Goal: Task Accomplishment & Management: Manage account settings

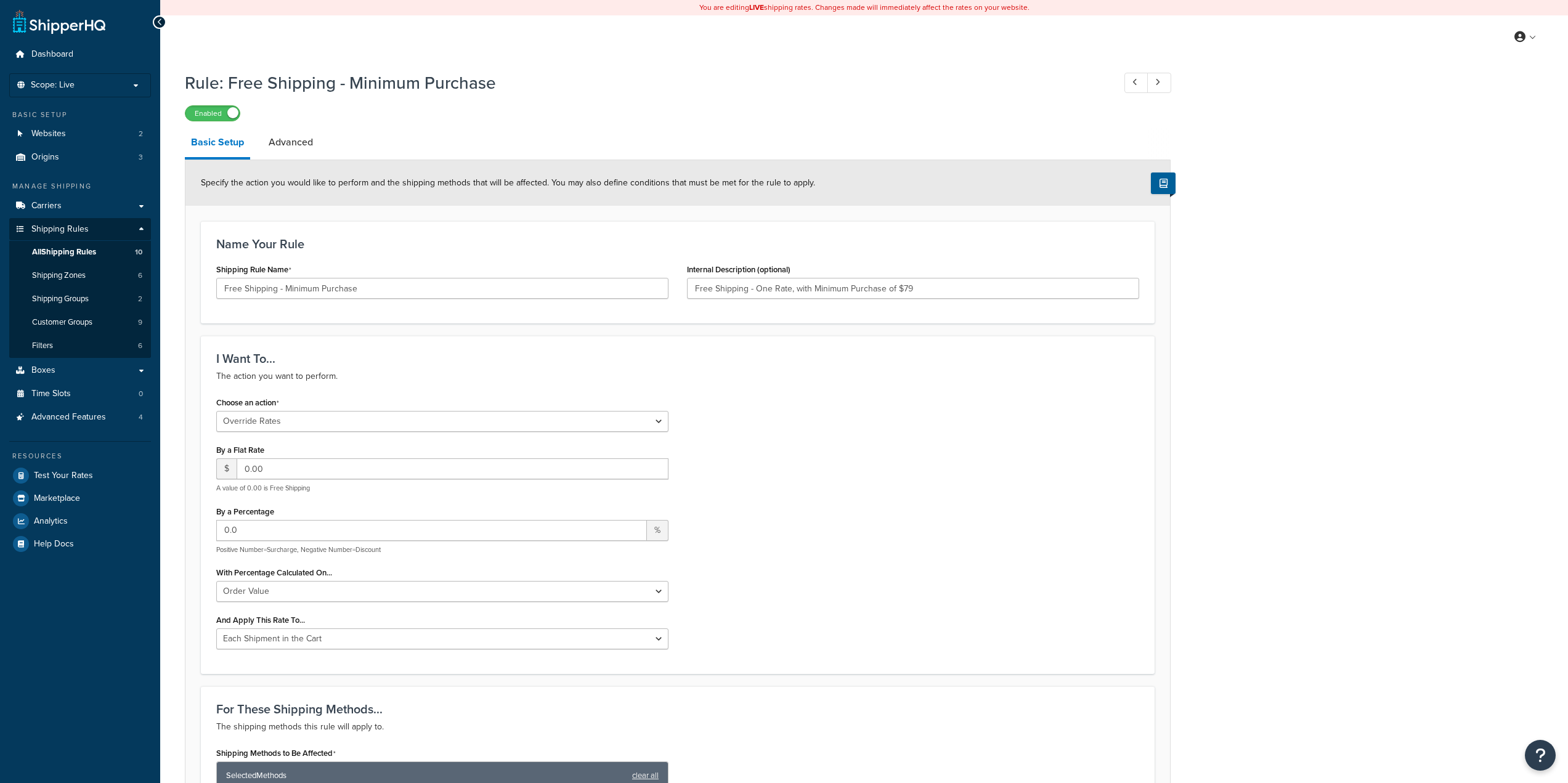
select select "OVERRIDE"
click at [57, 231] on span "Shipping Rules" at bounding box center [60, 229] width 58 height 10
click at [83, 54] on link "Dashboard" at bounding box center [80, 55] width 142 height 23
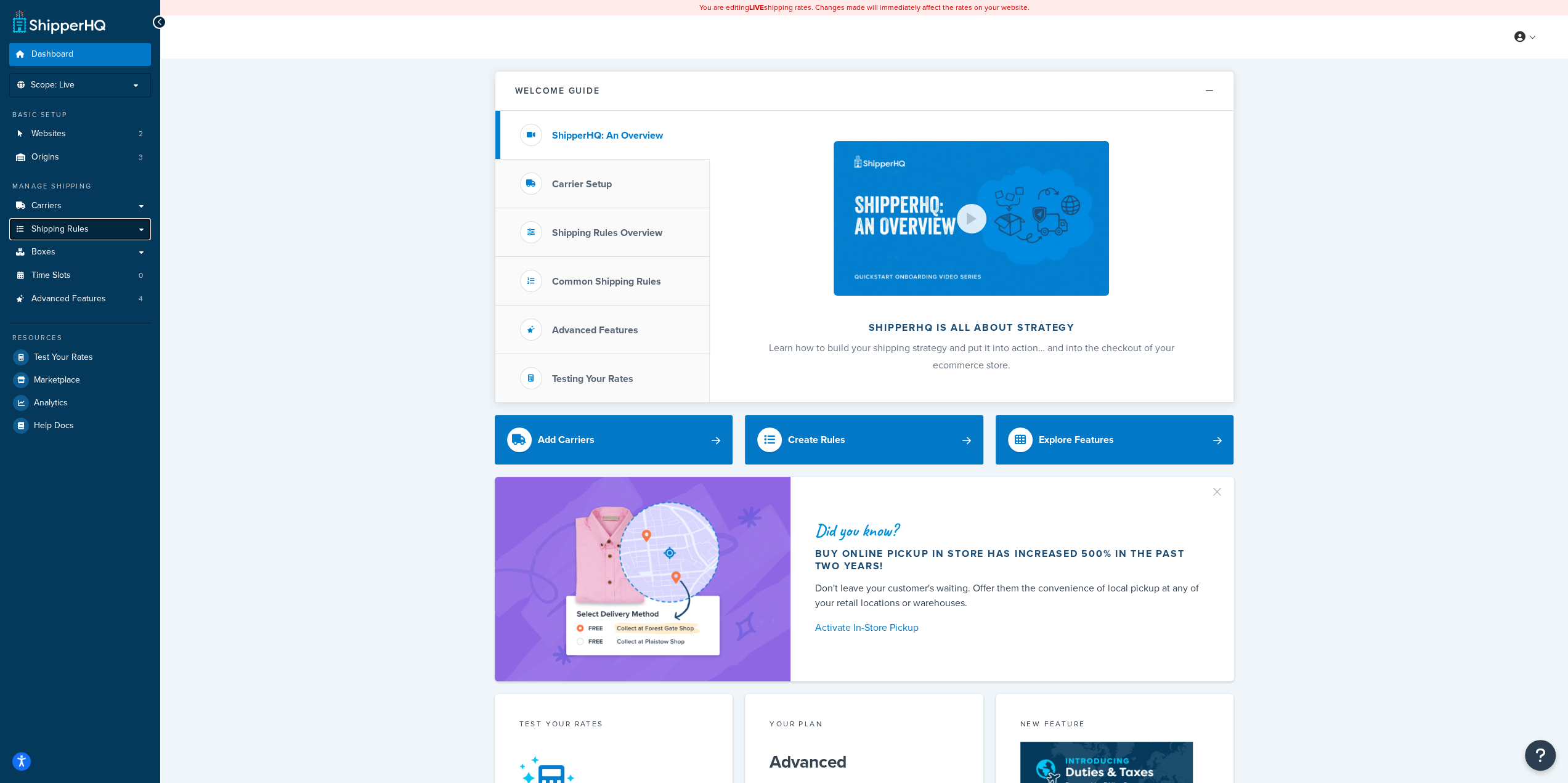
click at [64, 233] on span "Shipping Rules" at bounding box center [60, 229] width 58 height 10
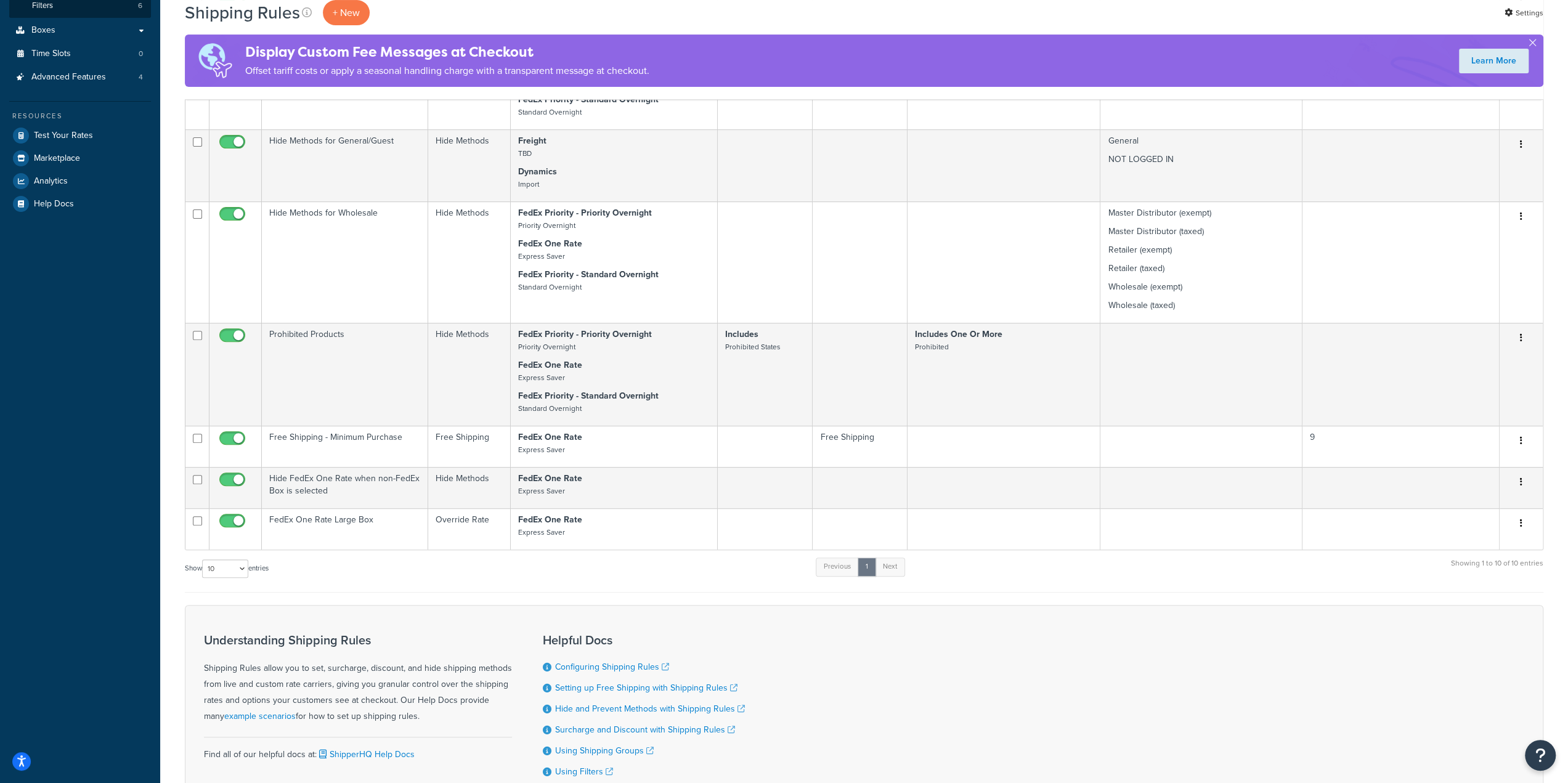
scroll to position [369, 0]
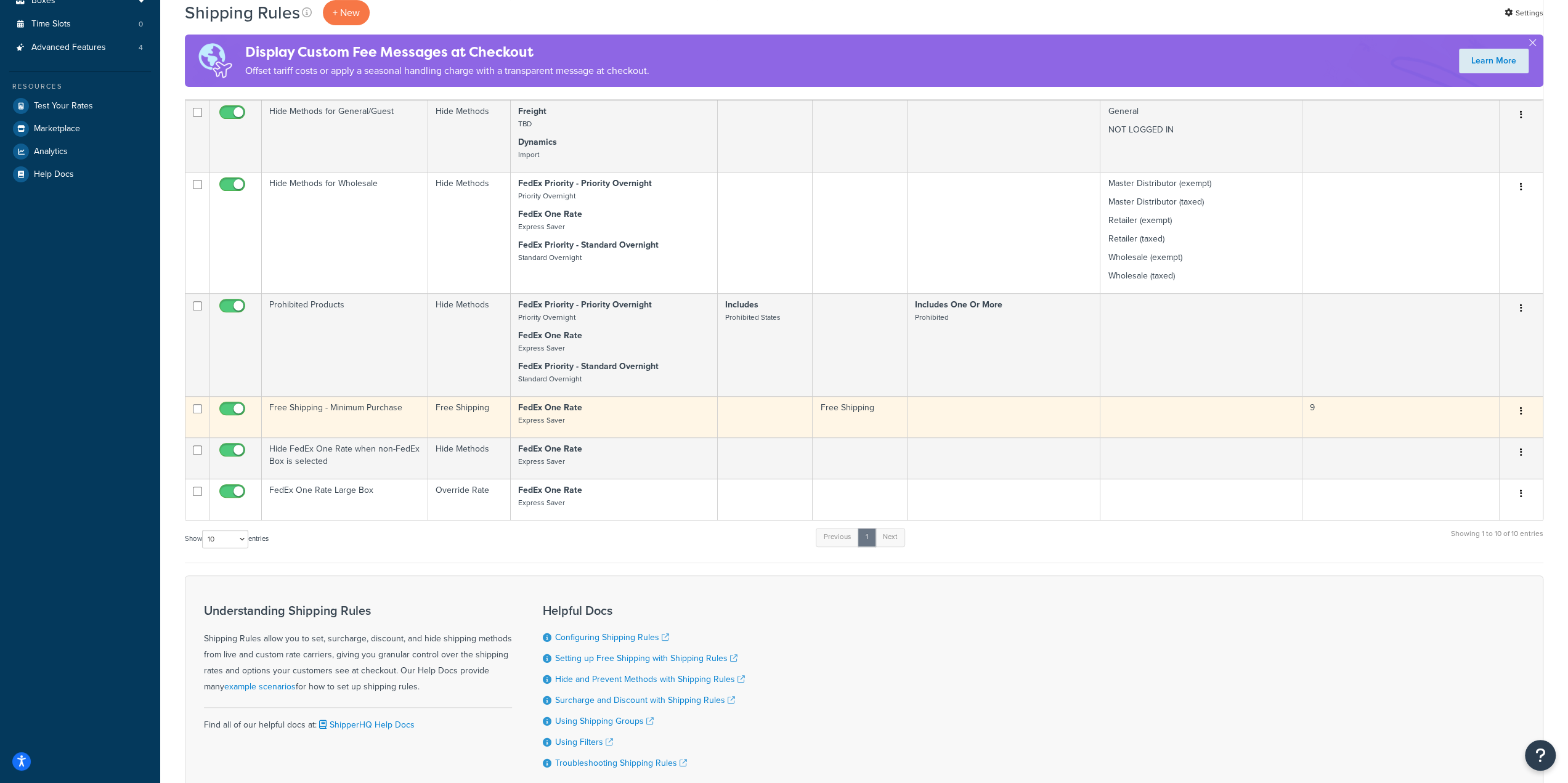
click at [555, 409] on strong "FedEx One Rate" at bounding box center [550, 407] width 64 height 13
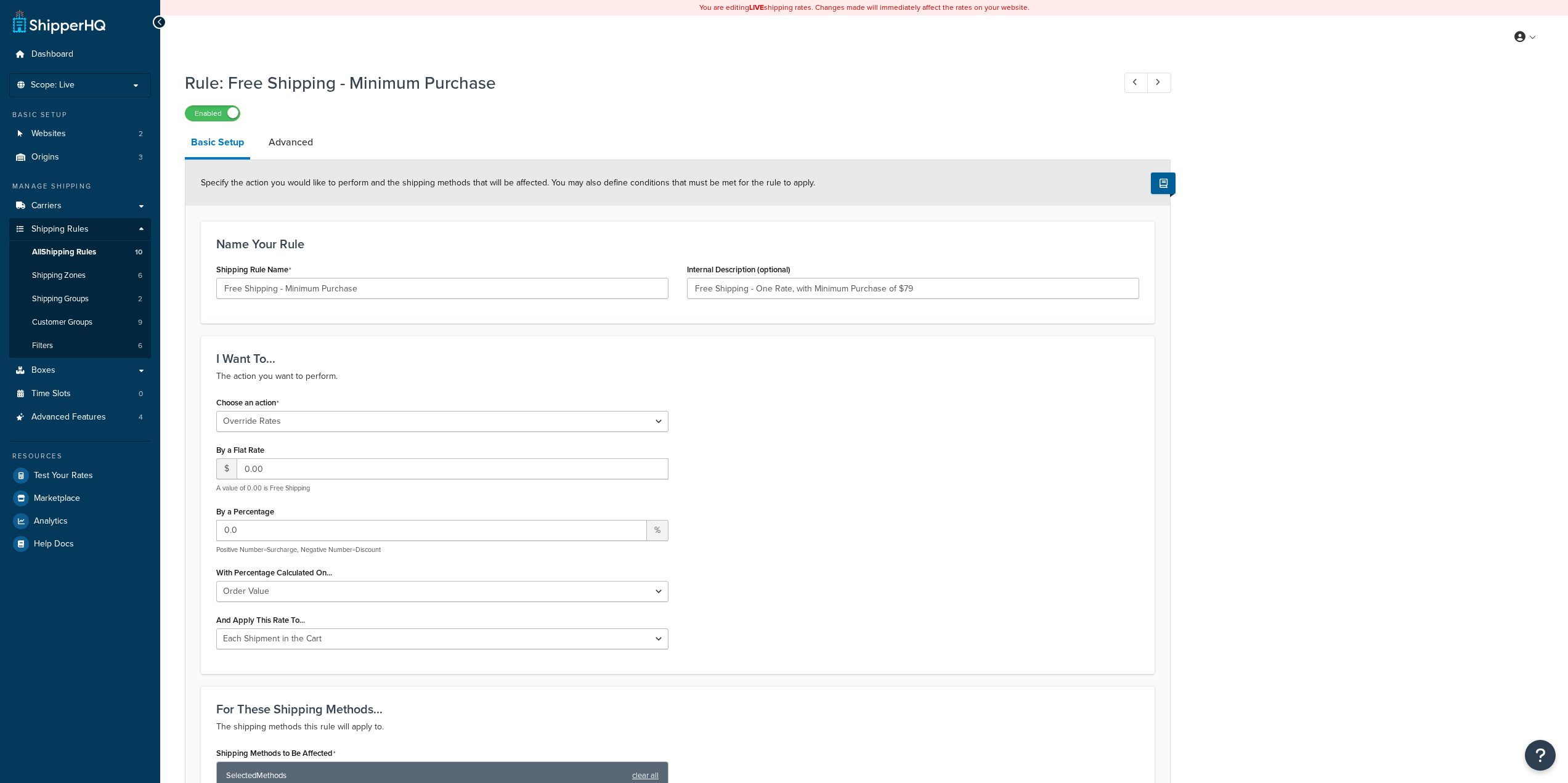
select select "OVERRIDE"
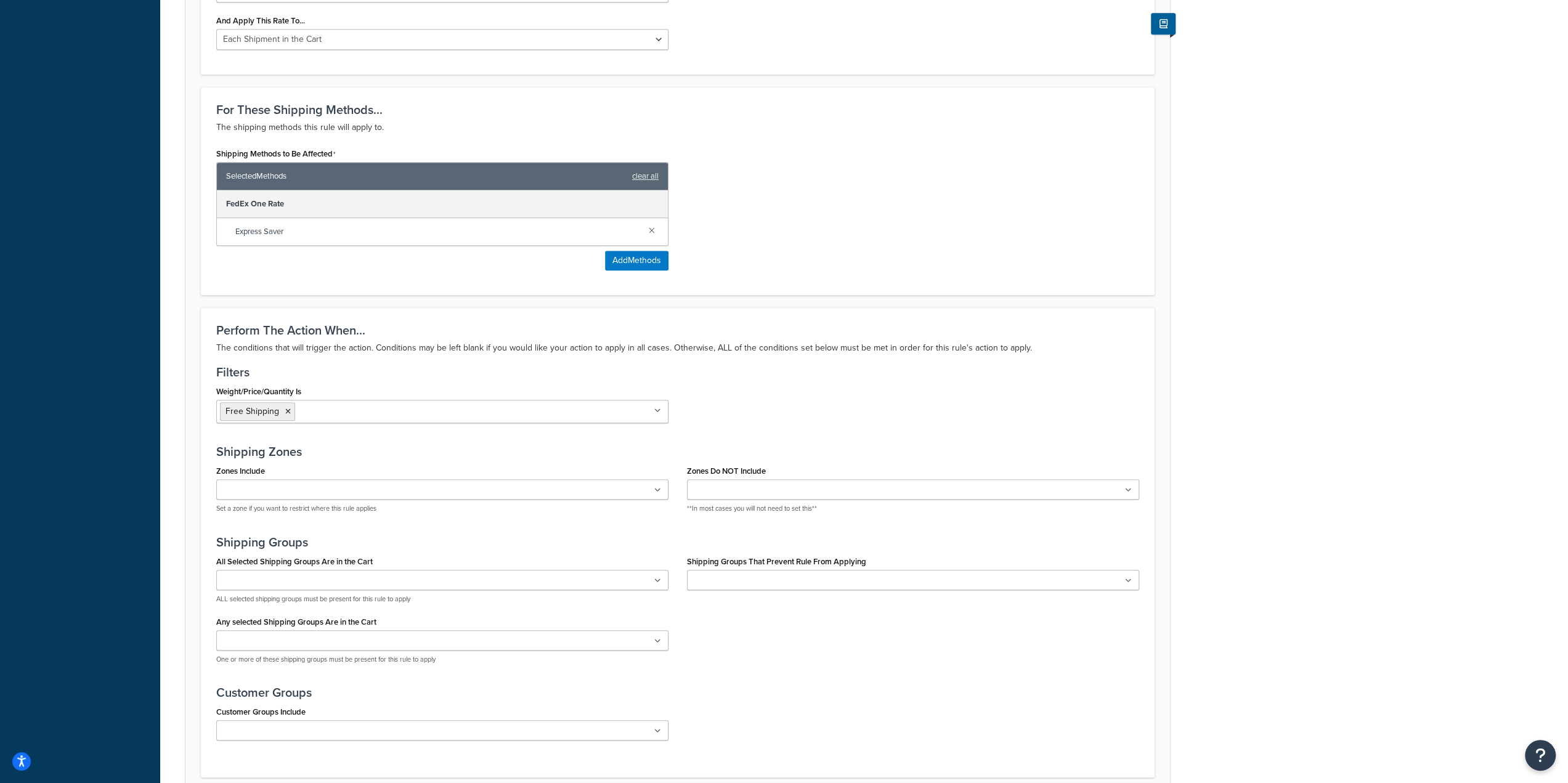
scroll to position [703, 0]
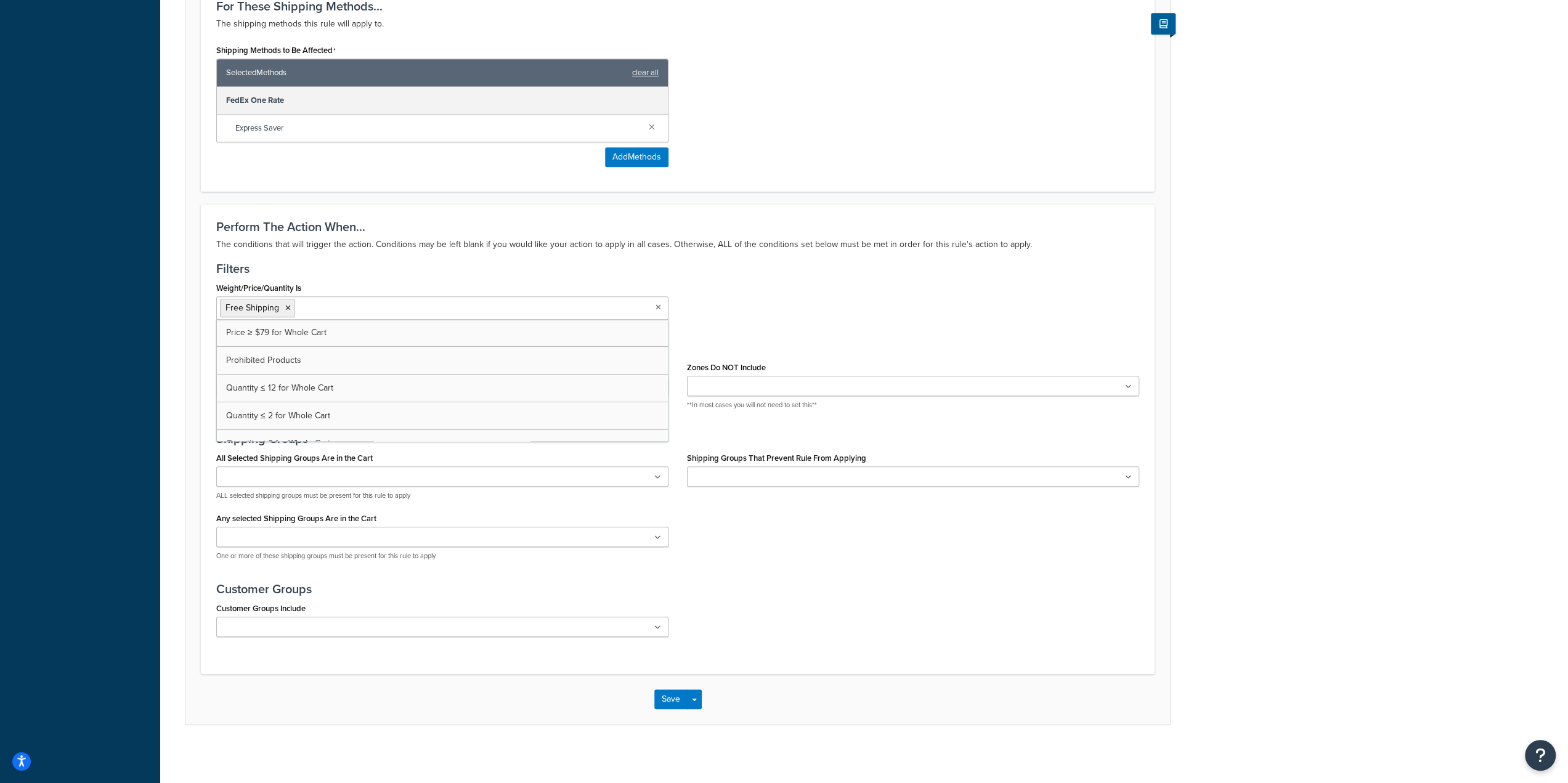
click at [323, 306] on input "Weight/Price/Quantity Is" at bounding box center [353, 308] width 109 height 14
click at [286, 308] on icon at bounding box center [288, 308] width 5 height 7
click at [530, 270] on h3 "Filters" at bounding box center [677, 268] width 923 height 14
click at [668, 702] on button "Save" at bounding box center [670, 699] width 33 height 20
